Goal: Task Accomplishment & Management: Use online tool/utility

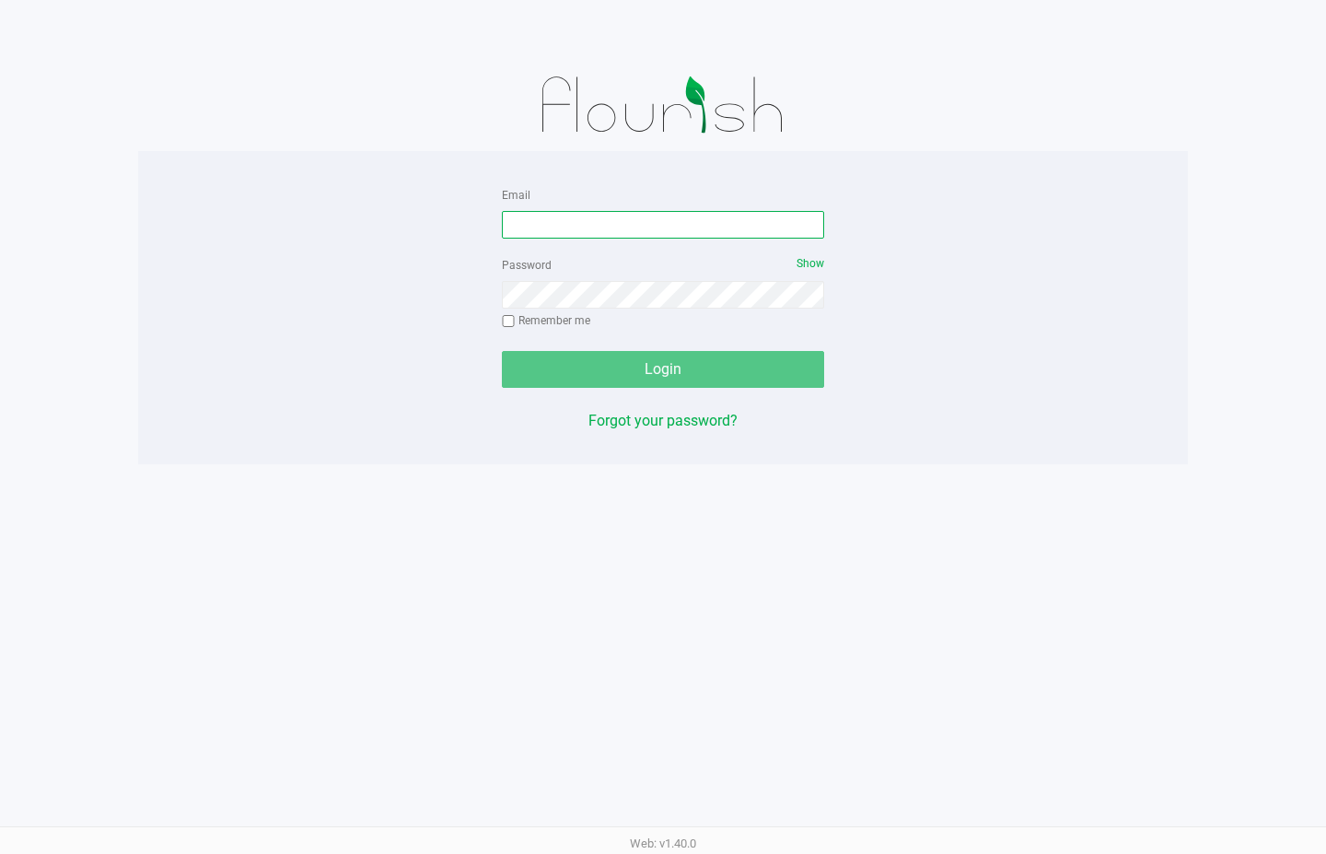
click at [588, 216] on input "Email" at bounding box center [663, 225] width 322 height 28
type input "[EMAIL_ADDRESS][DOMAIN_NAME]"
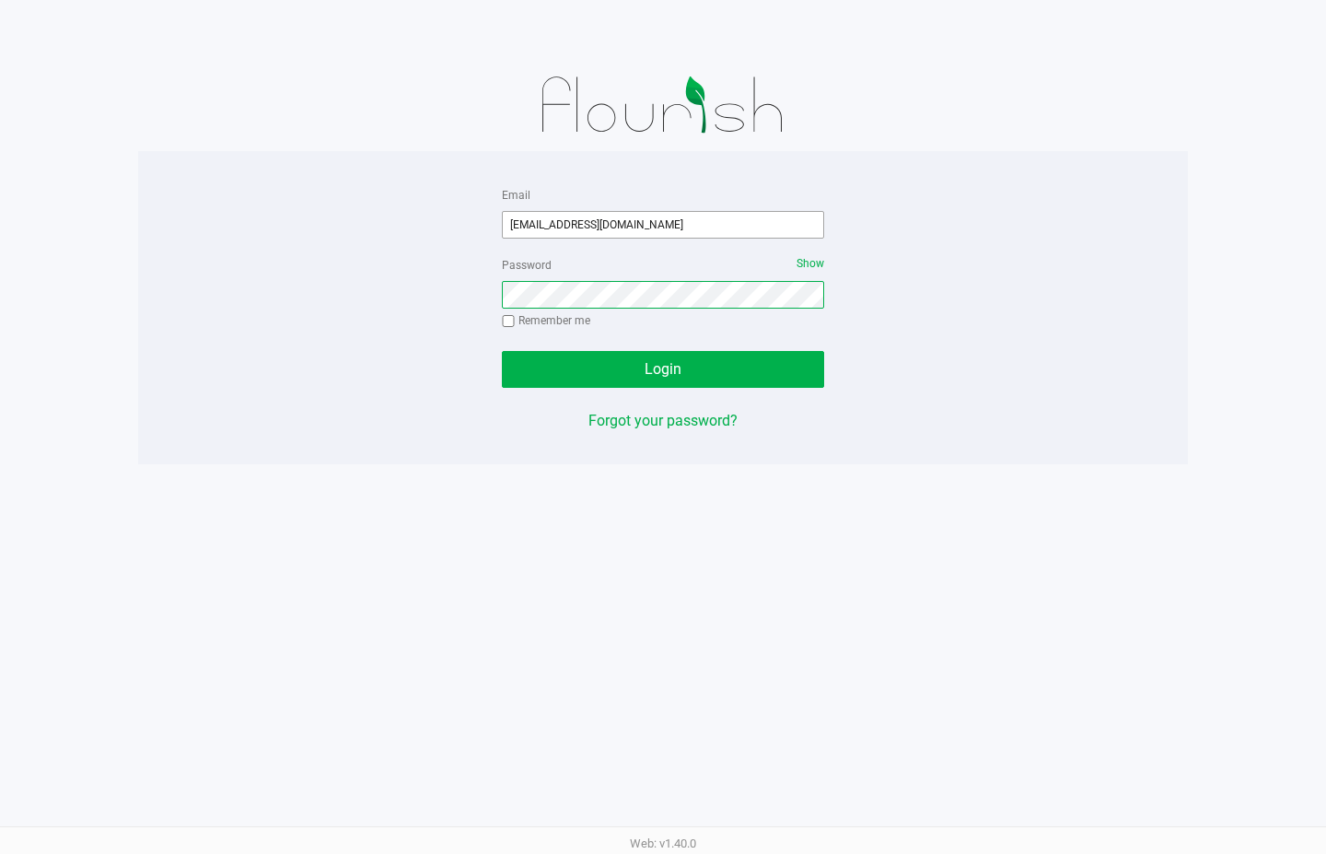
click at [502, 351] on button "Login" at bounding box center [663, 369] width 322 height 37
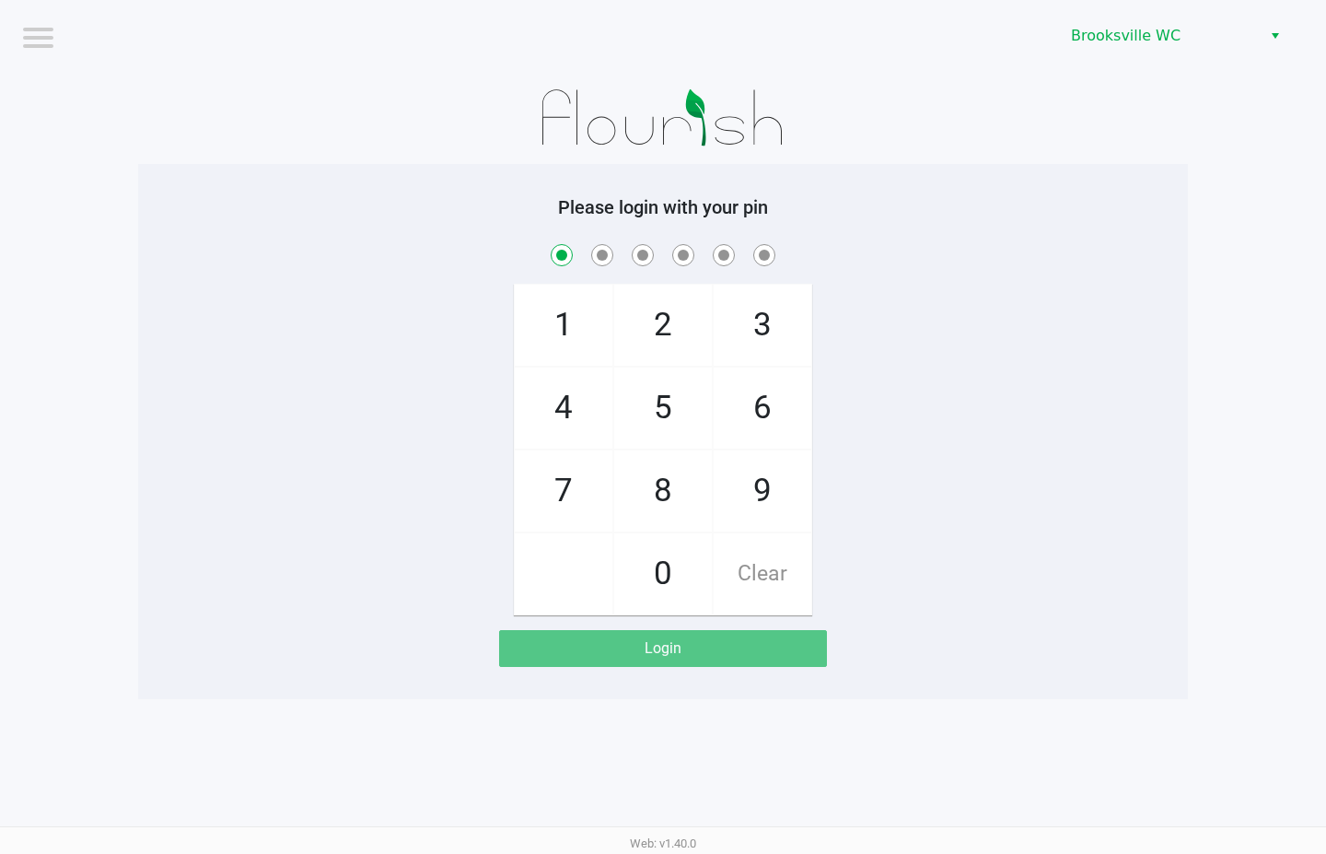
checkbox input "true"
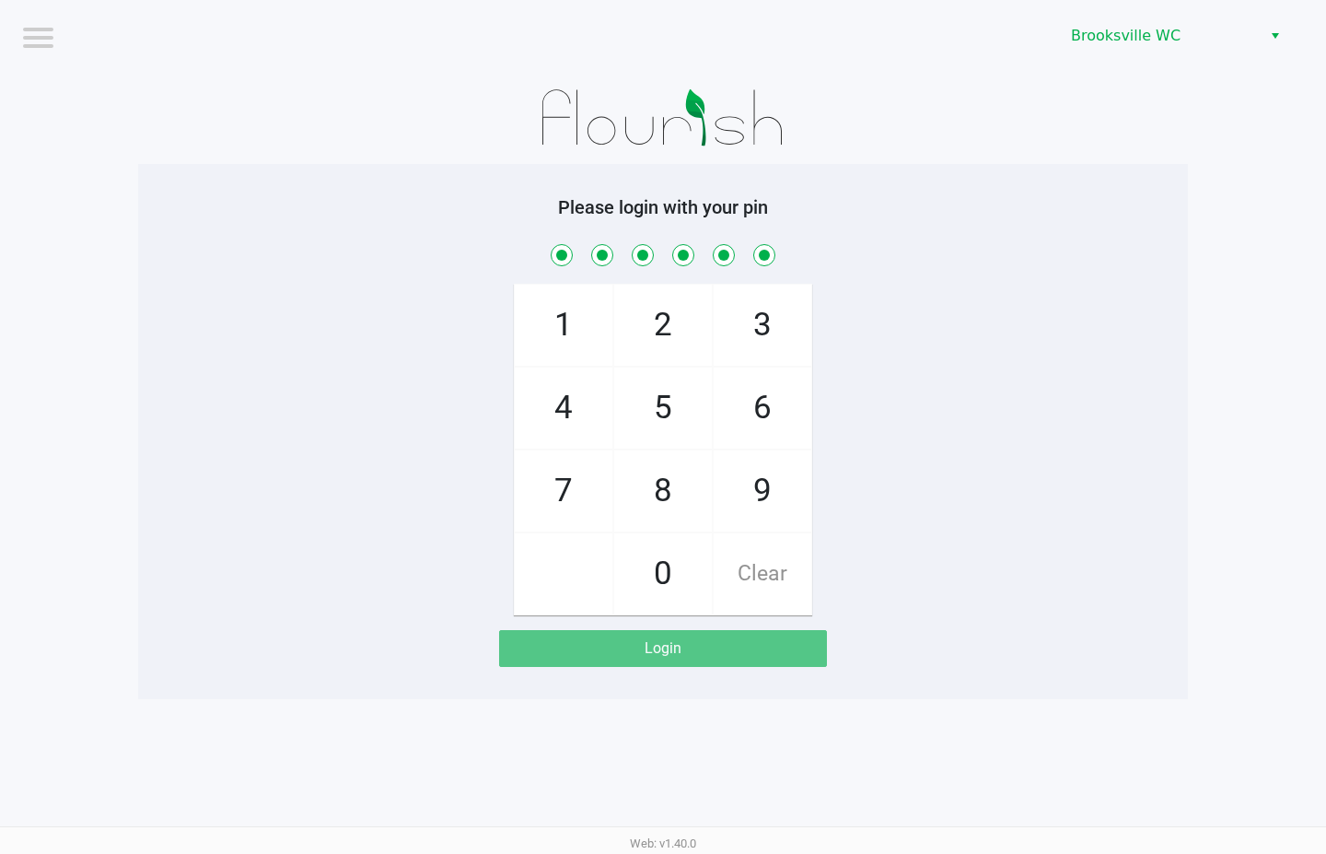
checkbox input "true"
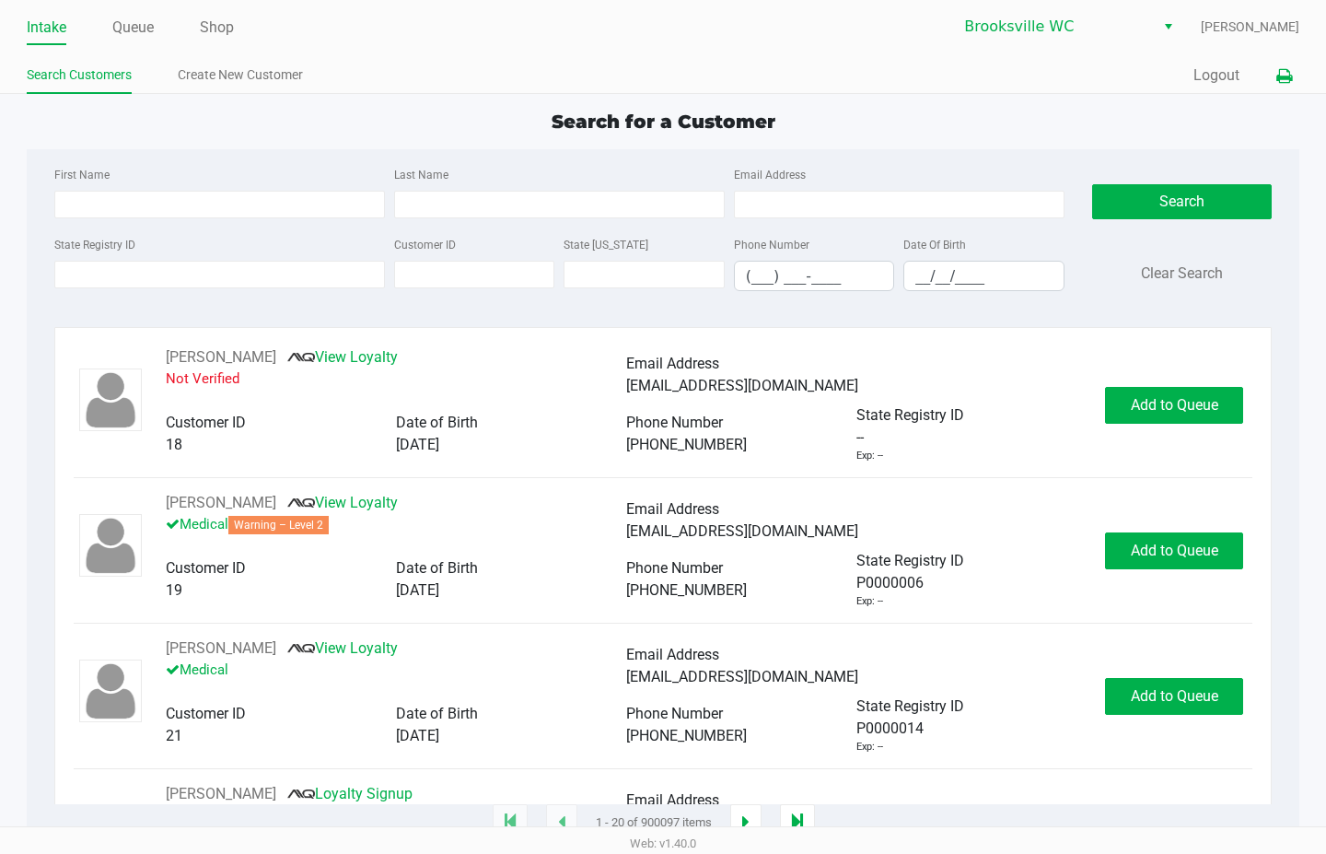
click at [1291, 88] on button at bounding box center [1284, 76] width 30 height 34
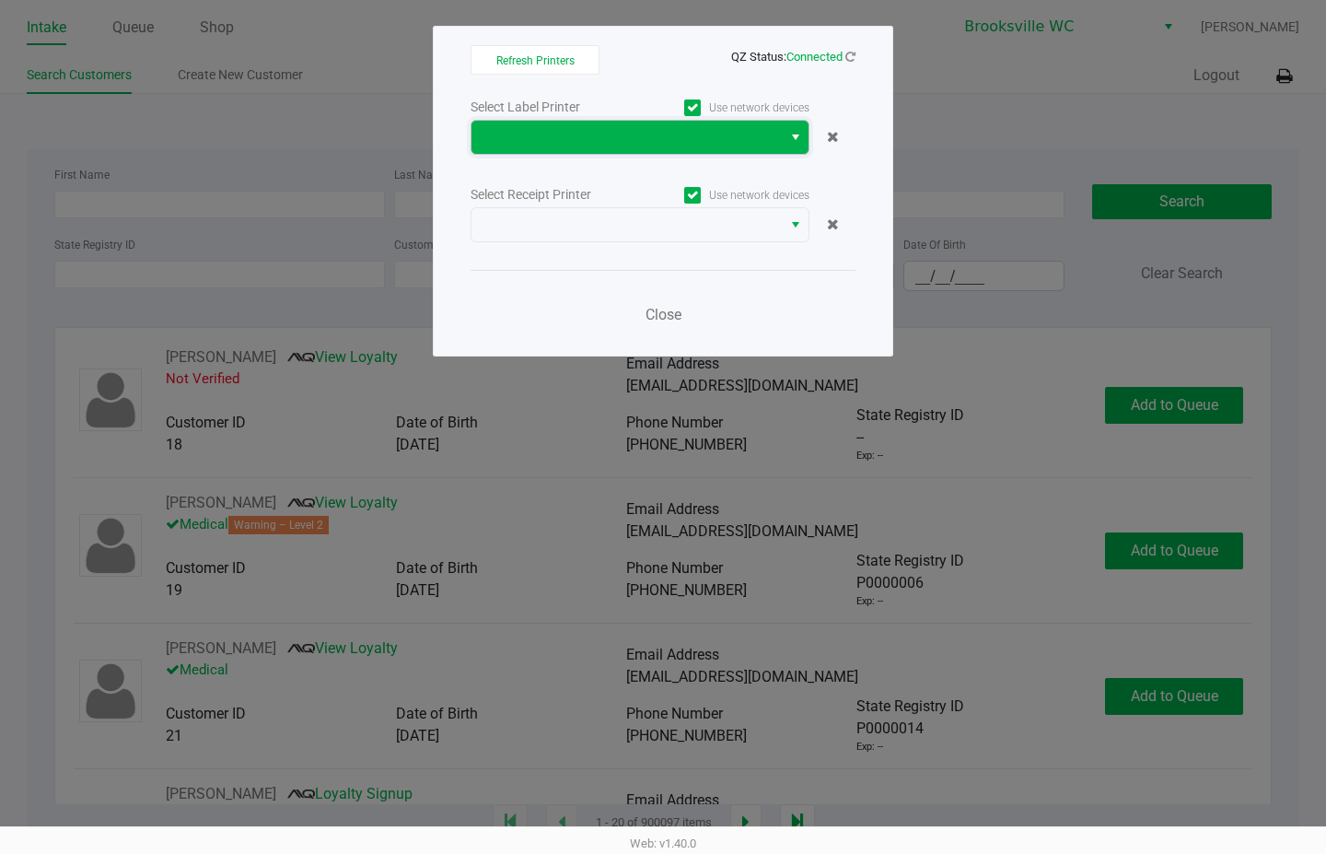
click at [614, 134] on span at bounding box center [627, 137] width 288 height 22
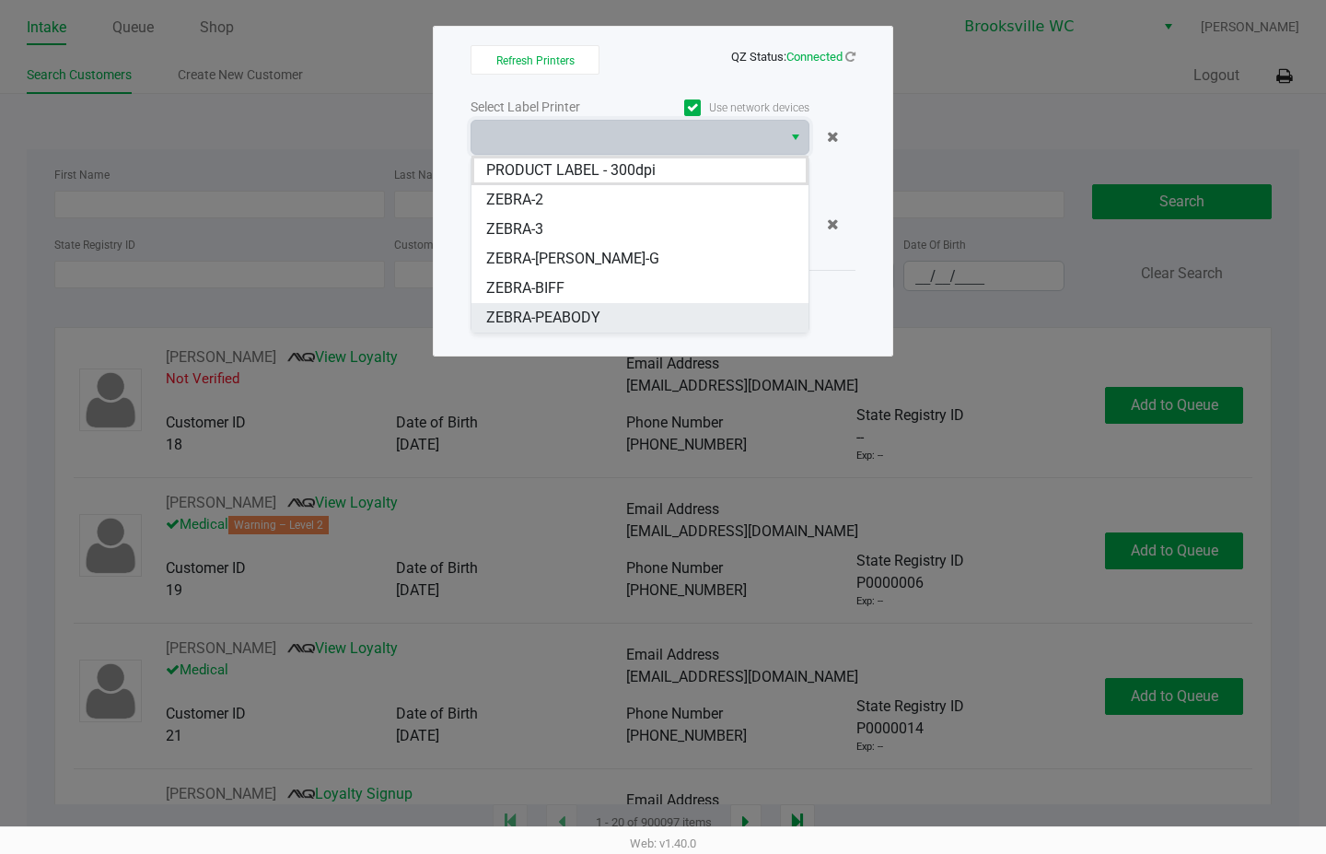
click at [548, 307] on span "ZEBRA-PEABODY" at bounding box center [543, 318] width 114 height 22
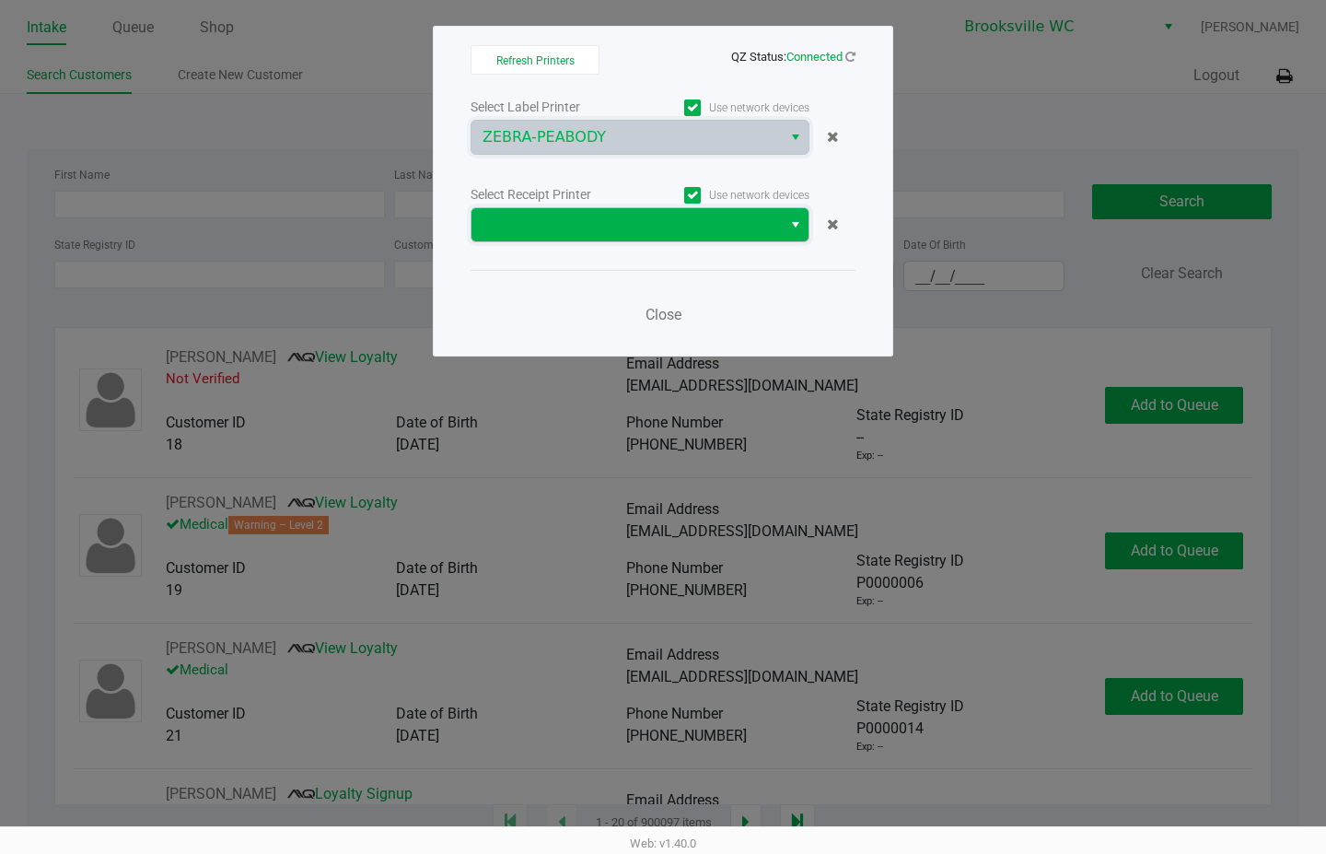
click at [559, 222] on span at bounding box center [627, 225] width 288 height 22
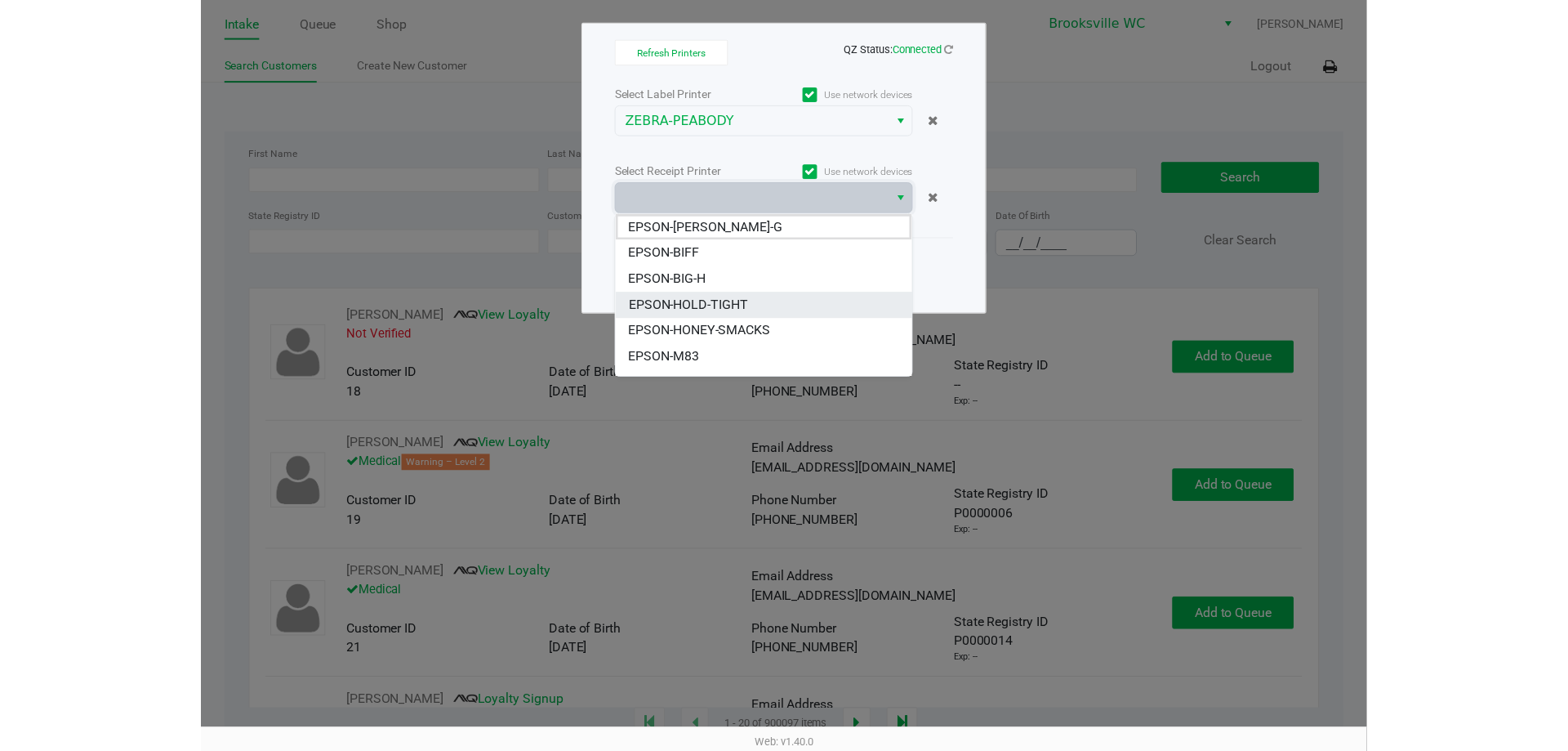
scroll to position [82, 0]
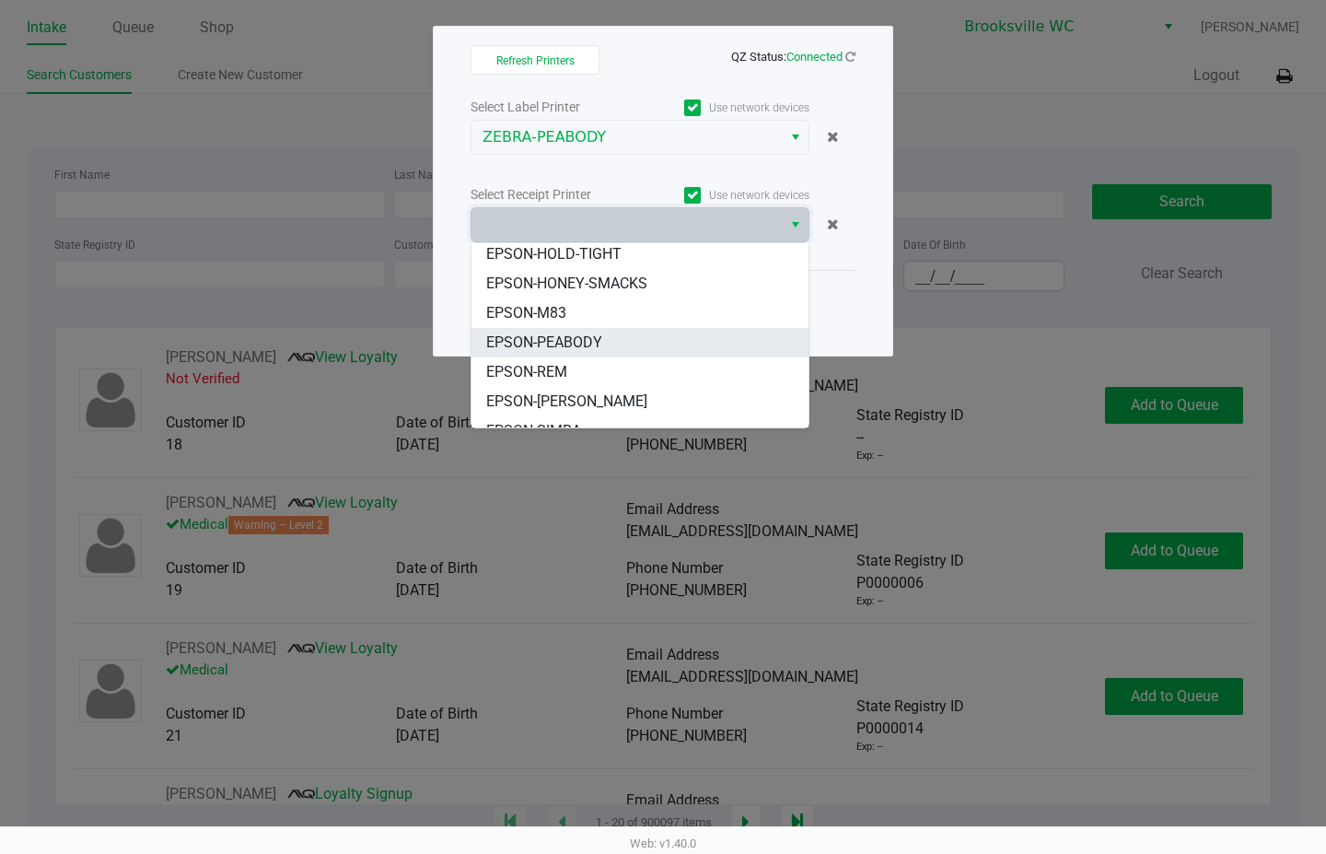
click at [576, 345] on span "EPSON-PEABODY" at bounding box center [544, 343] width 116 height 22
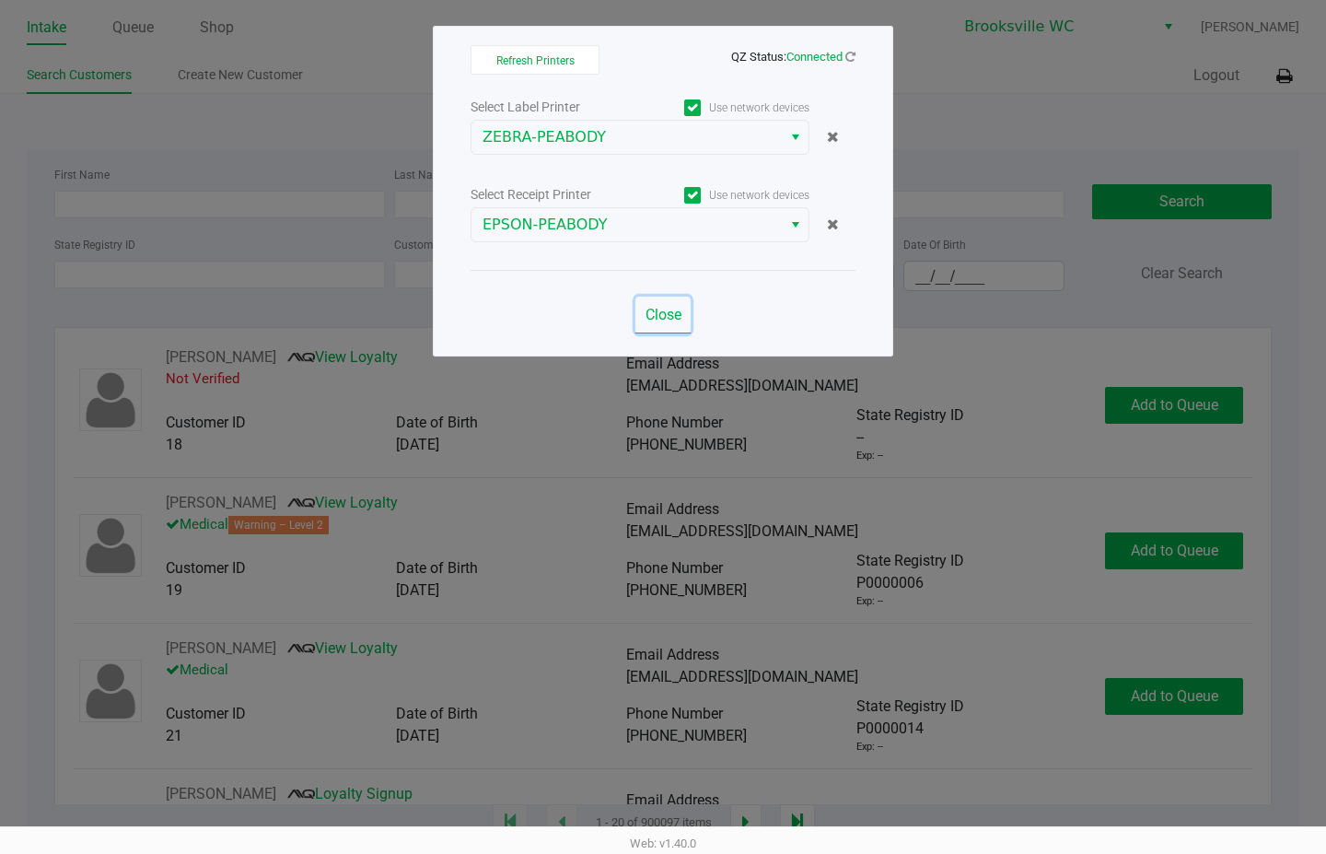
click at [677, 307] on span "Close" at bounding box center [664, 315] width 36 height 18
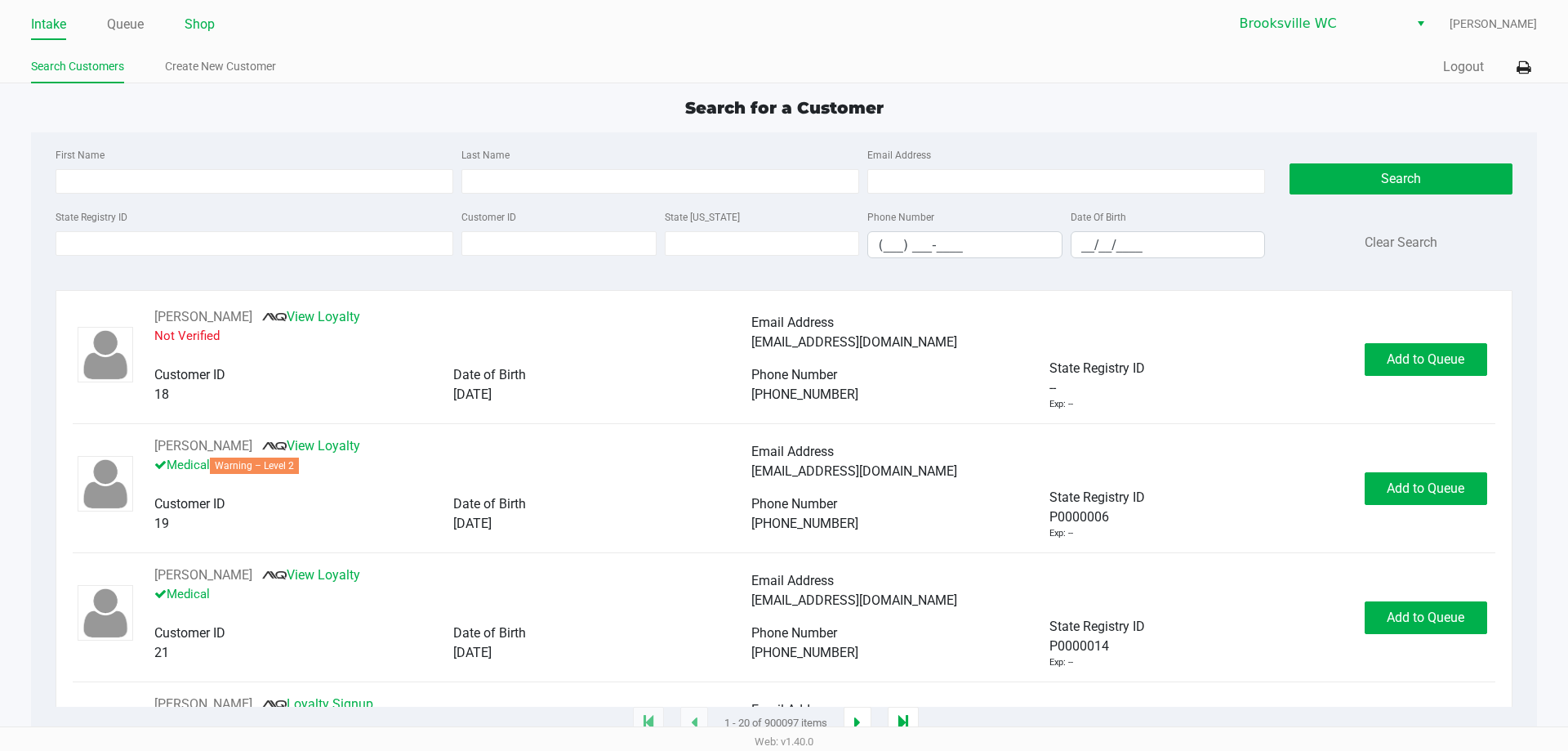
click at [211, 24] on link "Shop" at bounding box center [199, 25] width 30 height 23
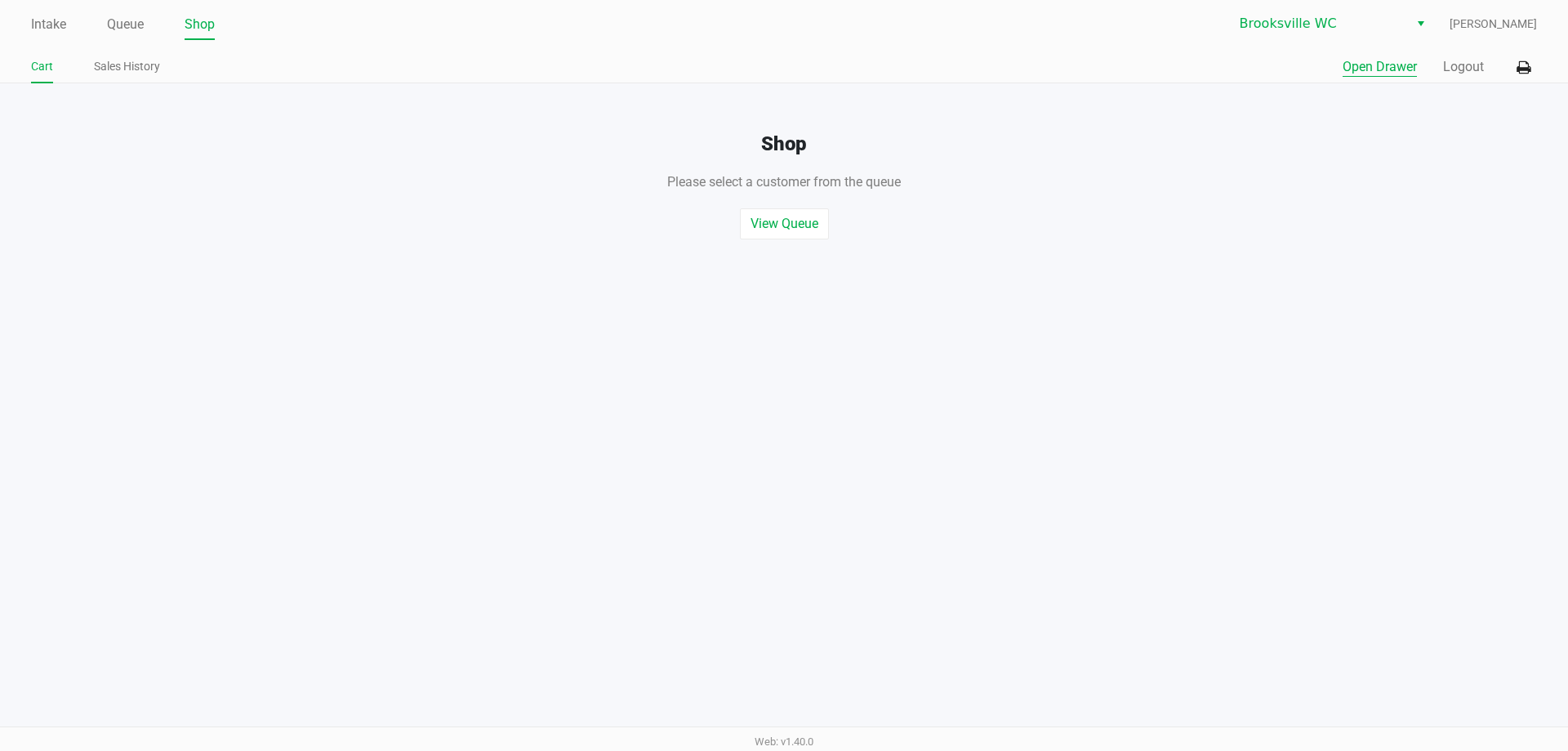
click at [1175, 66] on button "Open Drawer" at bounding box center [1379, 66] width 74 height 20
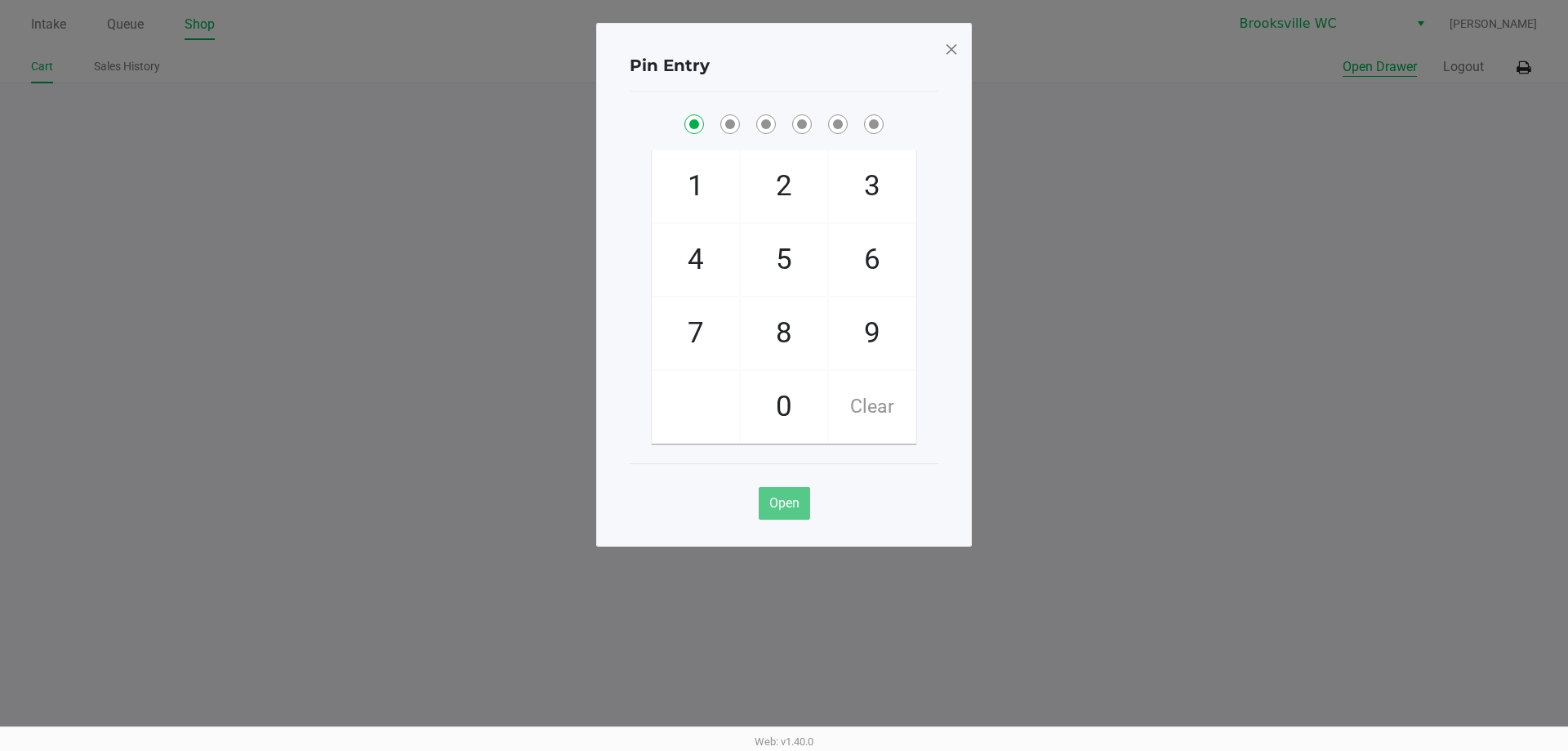
checkbox input "true"
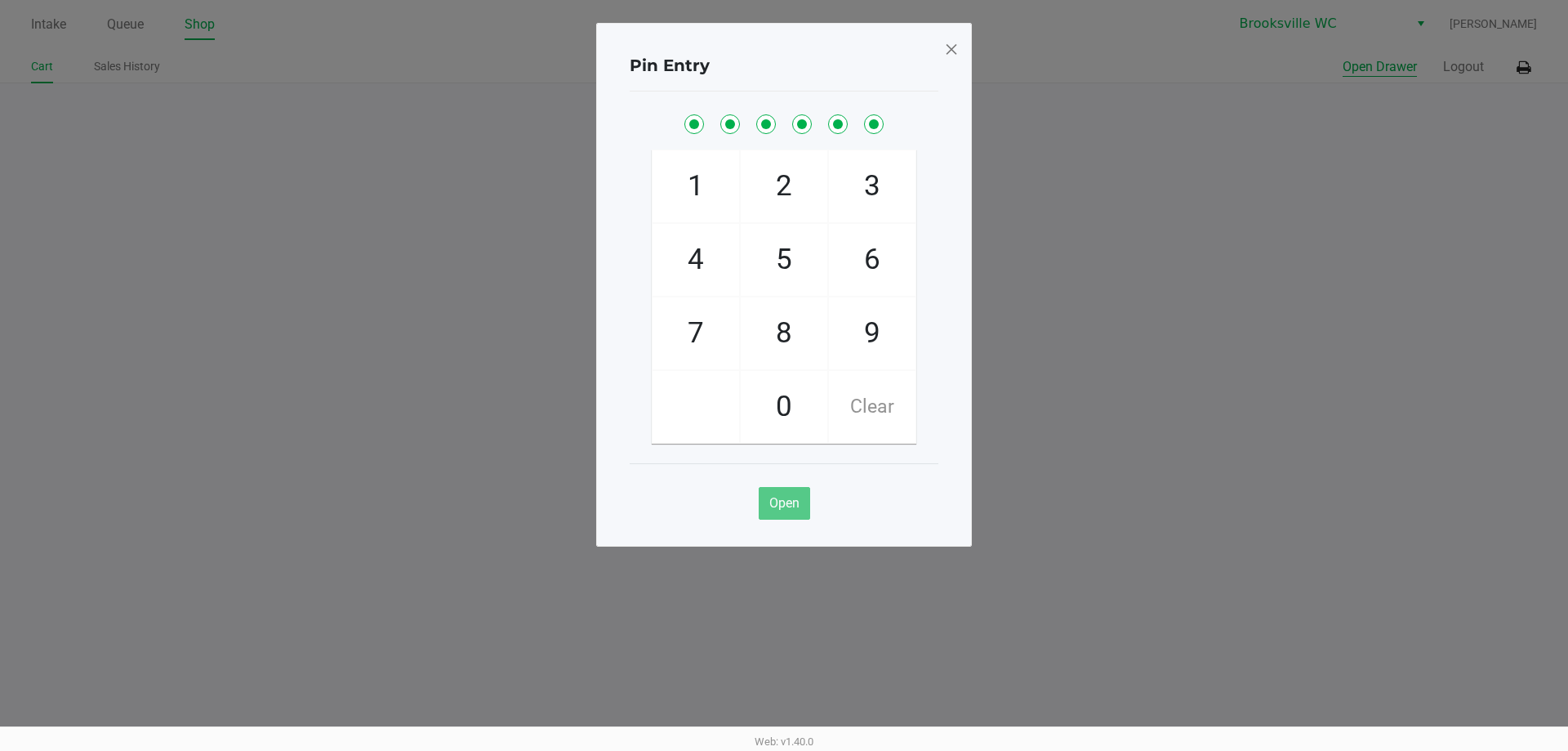
checkbox input "true"
click at [894, 88] on div "Pin Entry" at bounding box center [784, 66] width 308 height 51
